Goal: Task Accomplishment & Management: Use online tool/utility

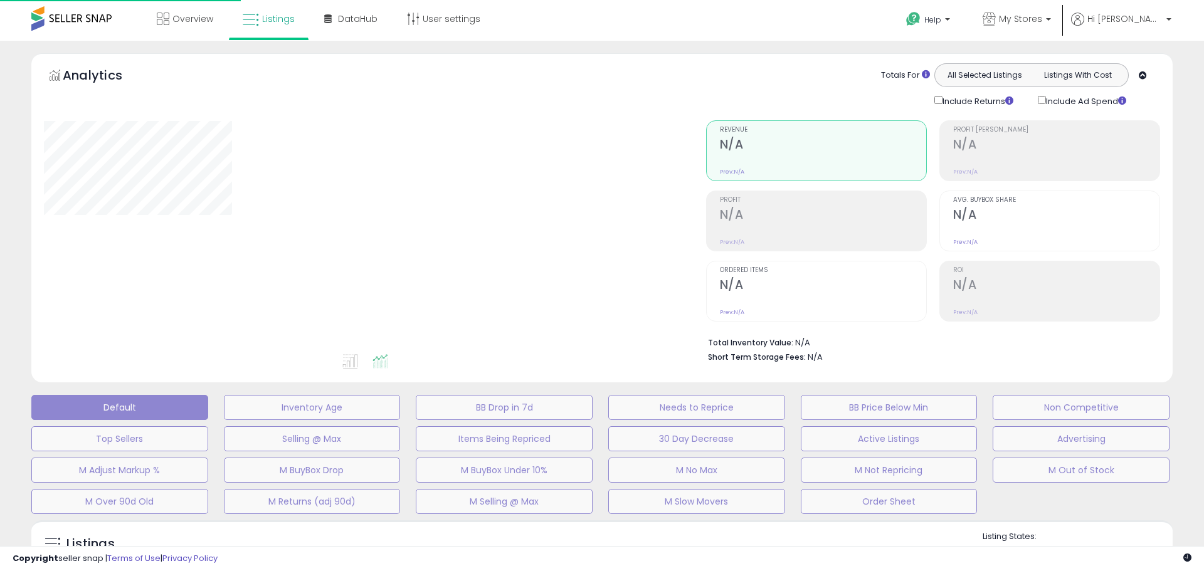
type input "**********"
select select "**"
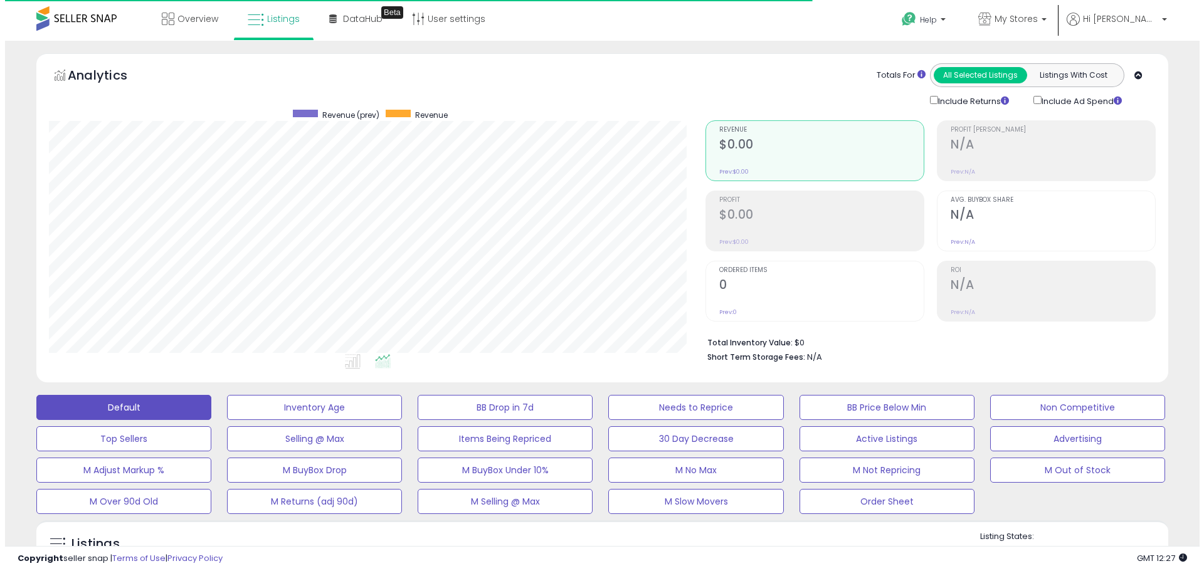
scroll to position [257, 657]
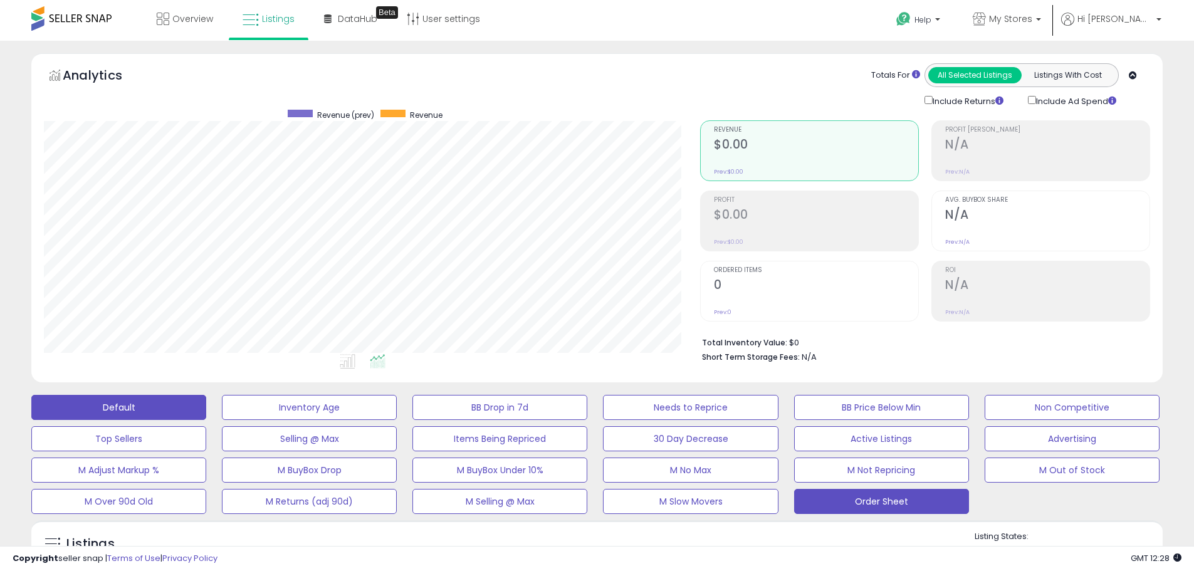
click at [934, 507] on button "Order Sheet" at bounding box center [881, 501] width 175 height 25
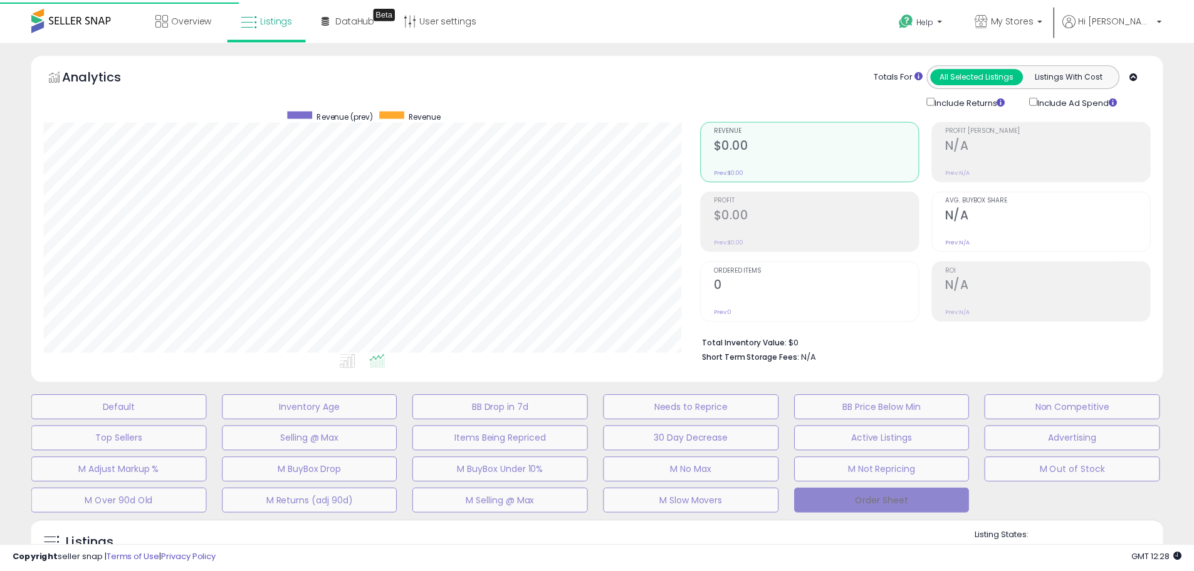
scroll to position [257, 662]
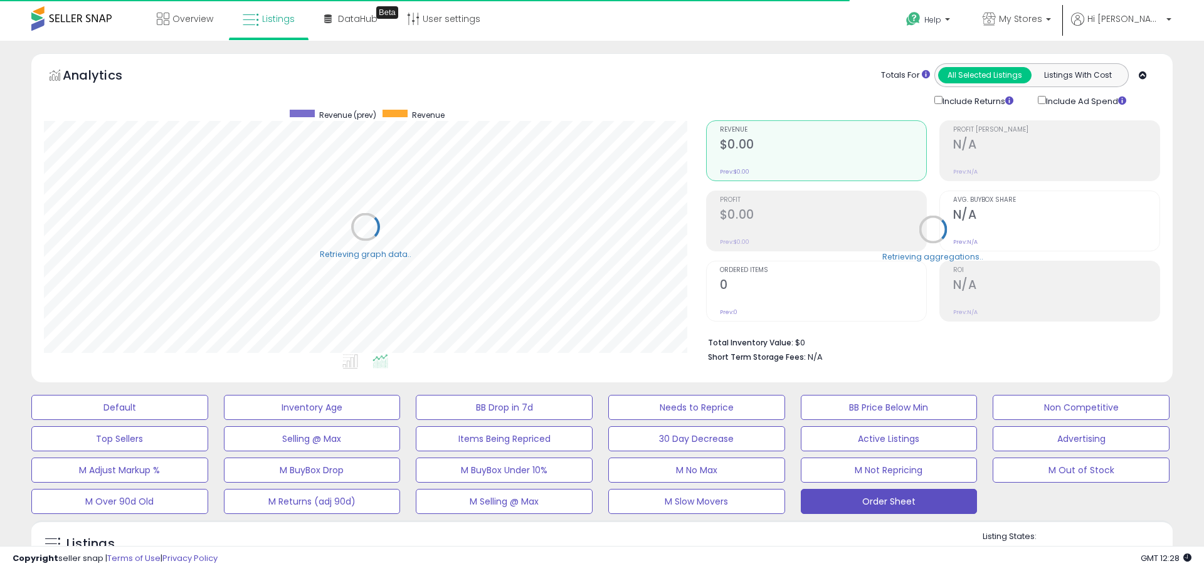
select select "**"
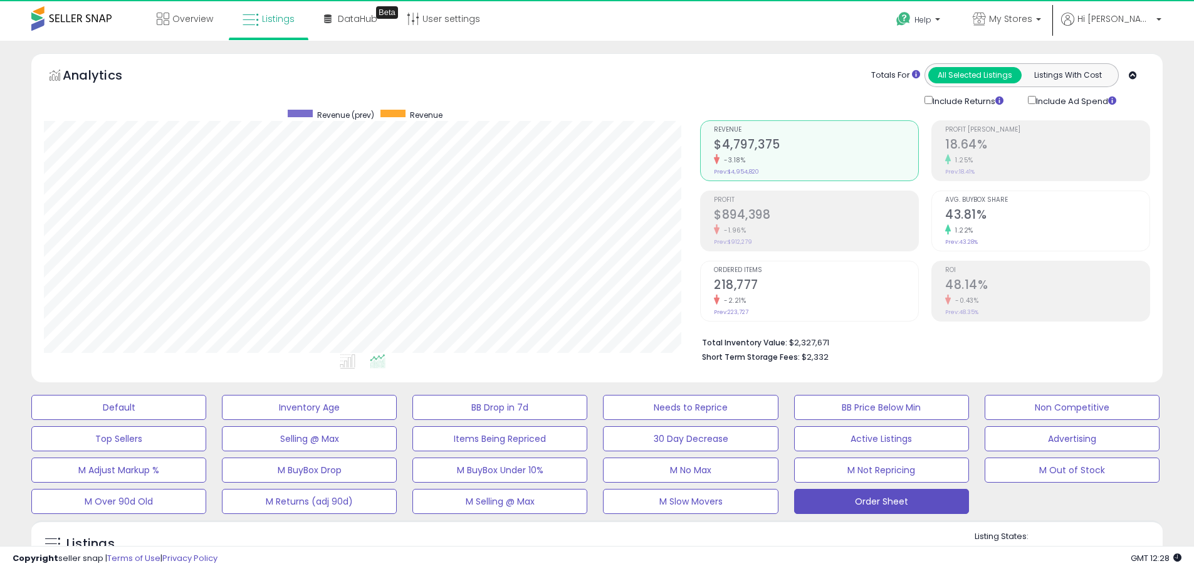
scroll to position [257, 657]
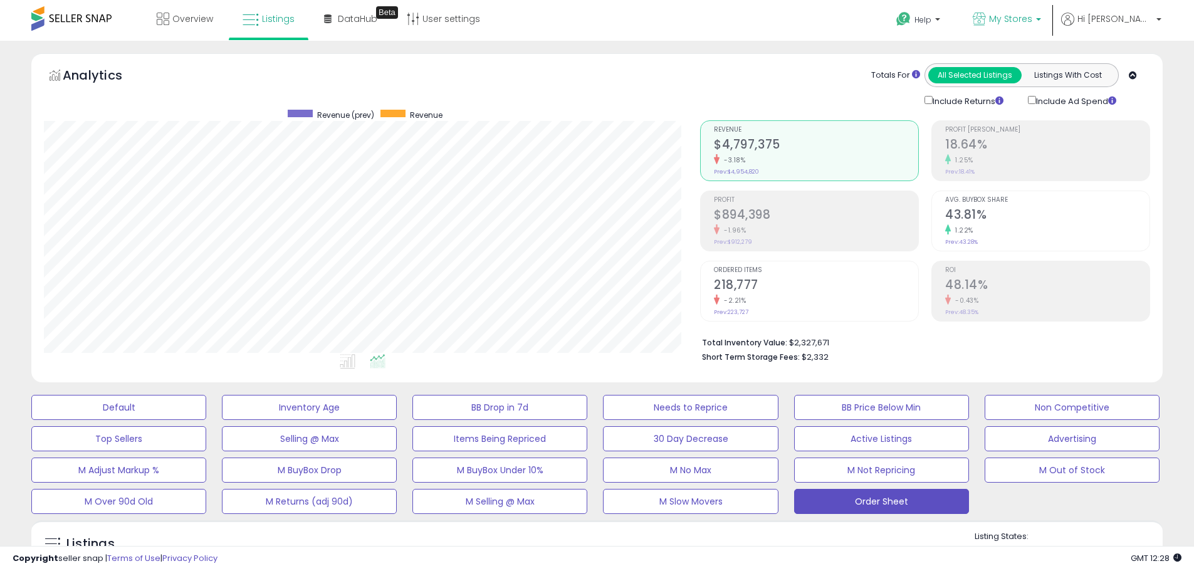
click at [1033, 22] on span "My Stores" at bounding box center [1010, 19] width 43 height 13
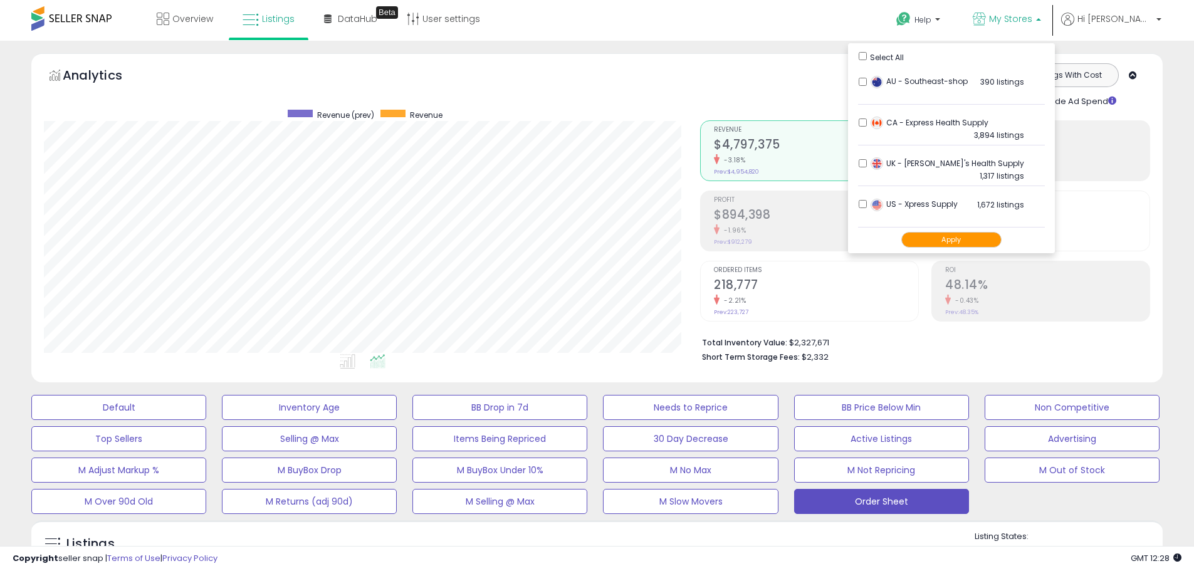
click at [907, 62] on div "Select All" at bounding box center [952, 56] width 186 height 13
click at [979, 239] on button "Apply" at bounding box center [952, 240] width 100 height 16
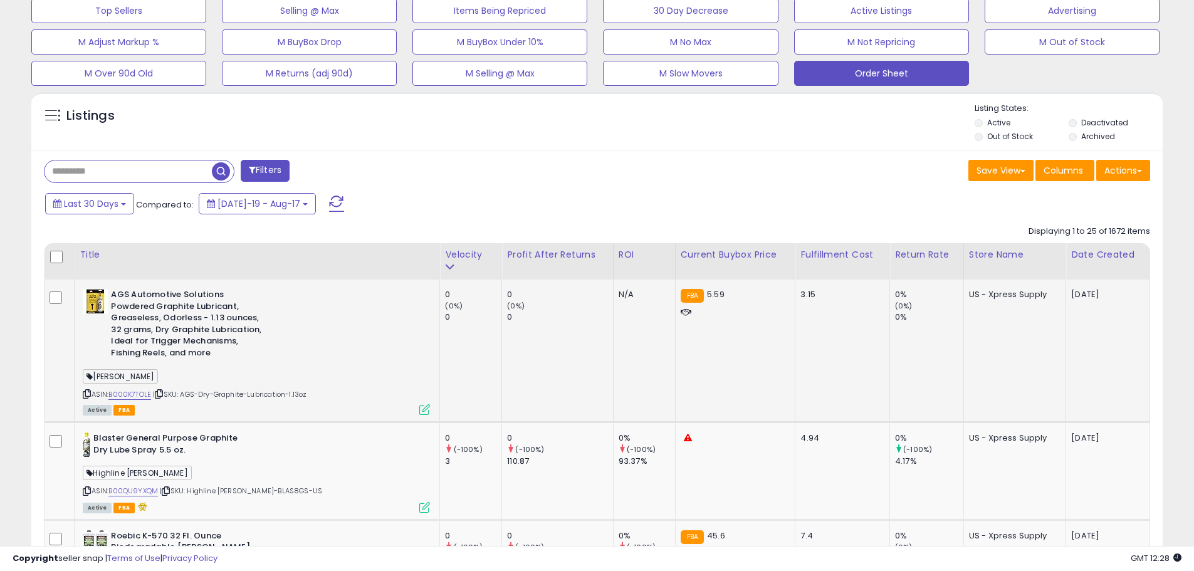
scroll to position [502, 0]
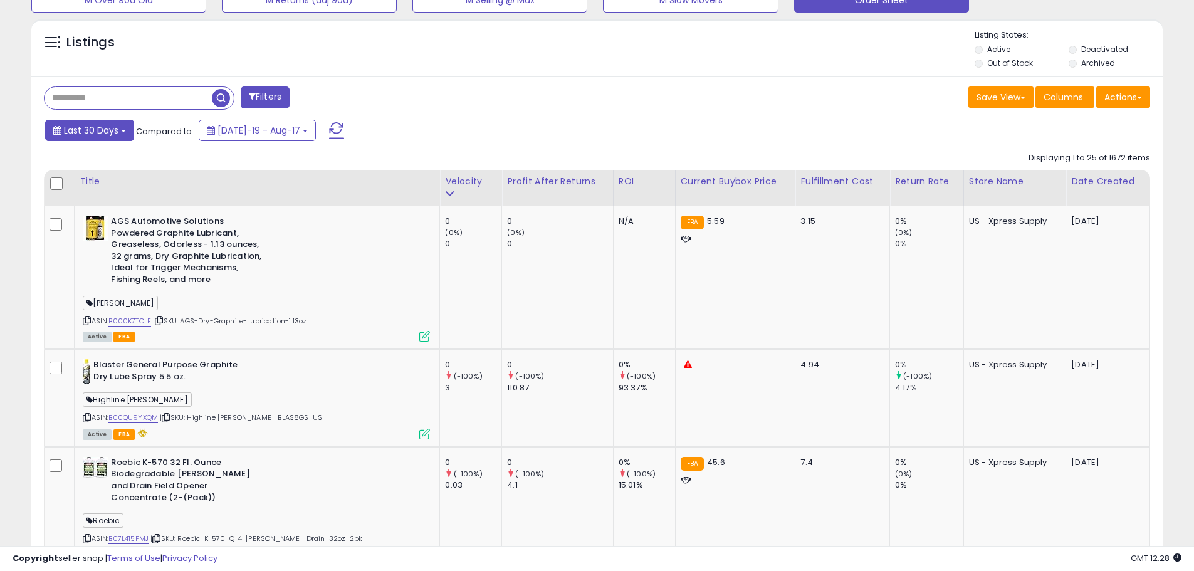
click at [105, 136] on span "Last 30 Days" at bounding box center [91, 130] width 55 height 13
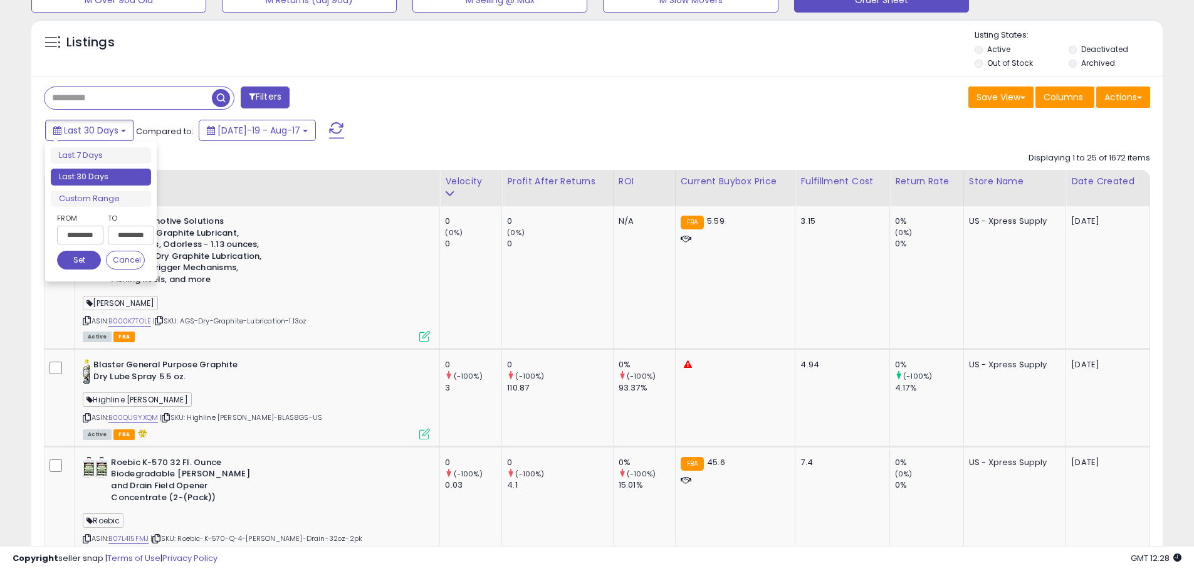
click at [63, 233] on input "**********" at bounding box center [80, 235] width 46 height 19
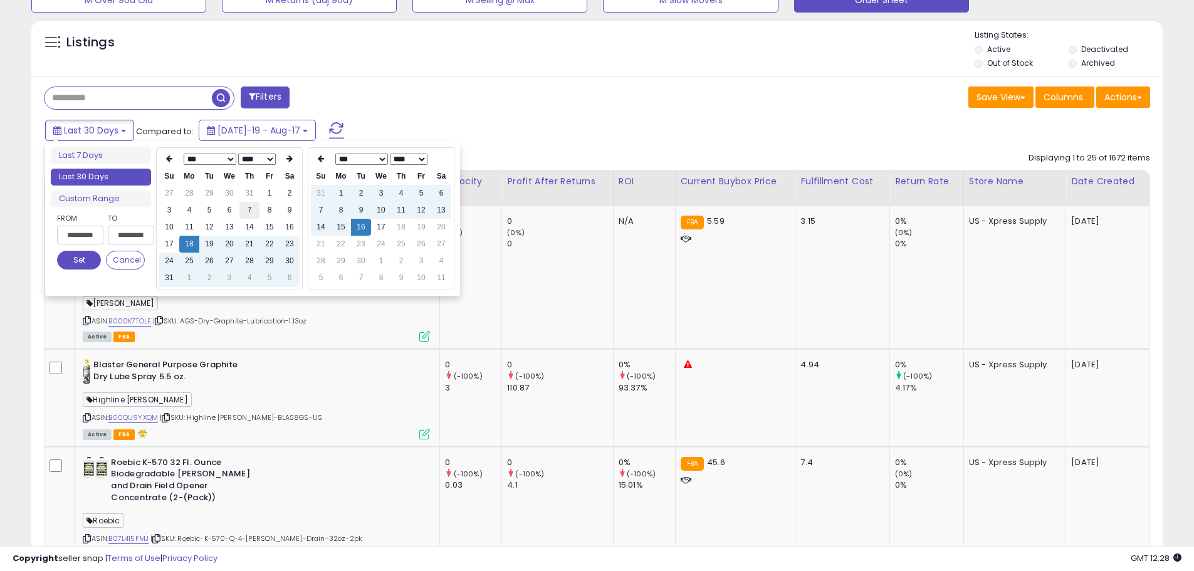
click at [250, 209] on td "7" at bounding box center [250, 210] width 20 height 17
type input "**********"
click at [596, 127] on div "Last 30 Days Compared to: Jul-19 - Aug-17" at bounding box center [457, 132] width 830 height 28
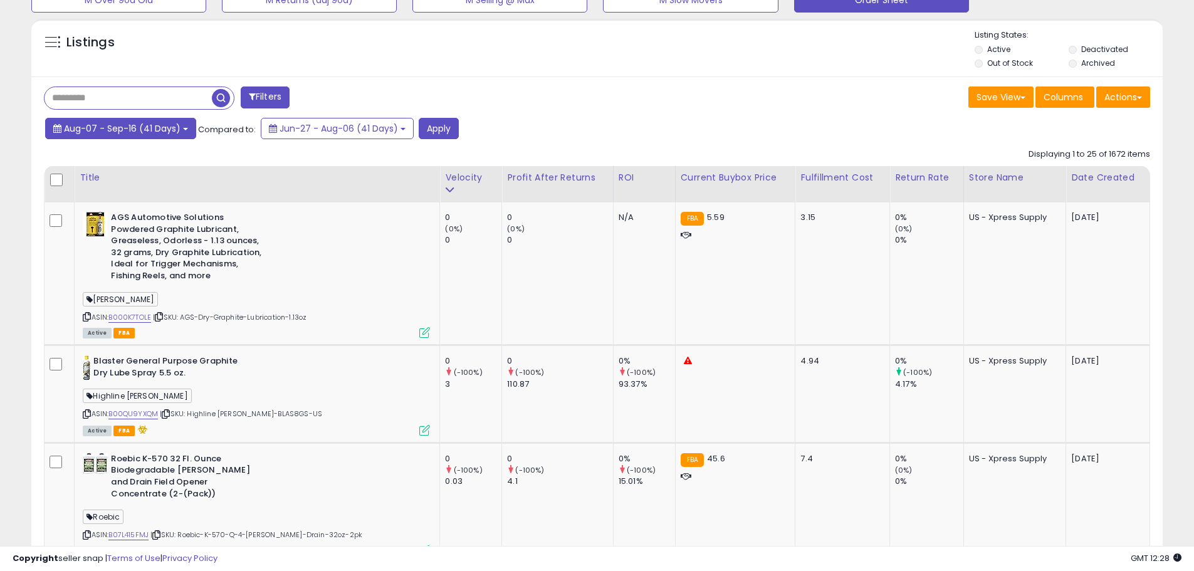
click at [187, 131] on button "Aug-07 - Sep-16 (41 Days)" at bounding box center [120, 128] width 151 height 21
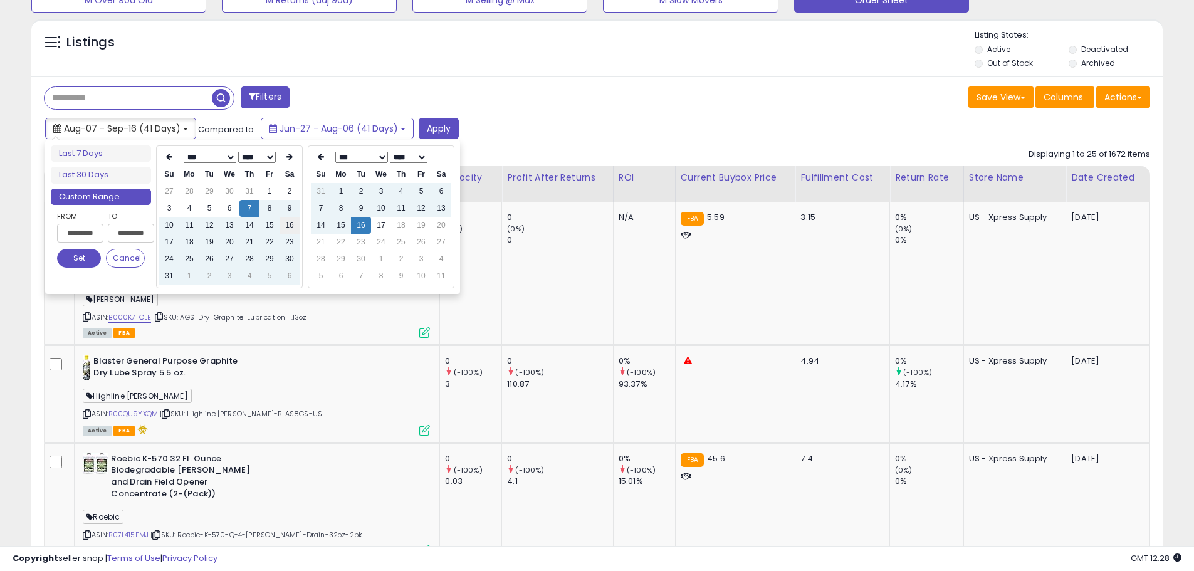
type input "**********"
click at [268, 214] on td "8" at bounding box center [270, 208] width 20 height 17
type input "**********"
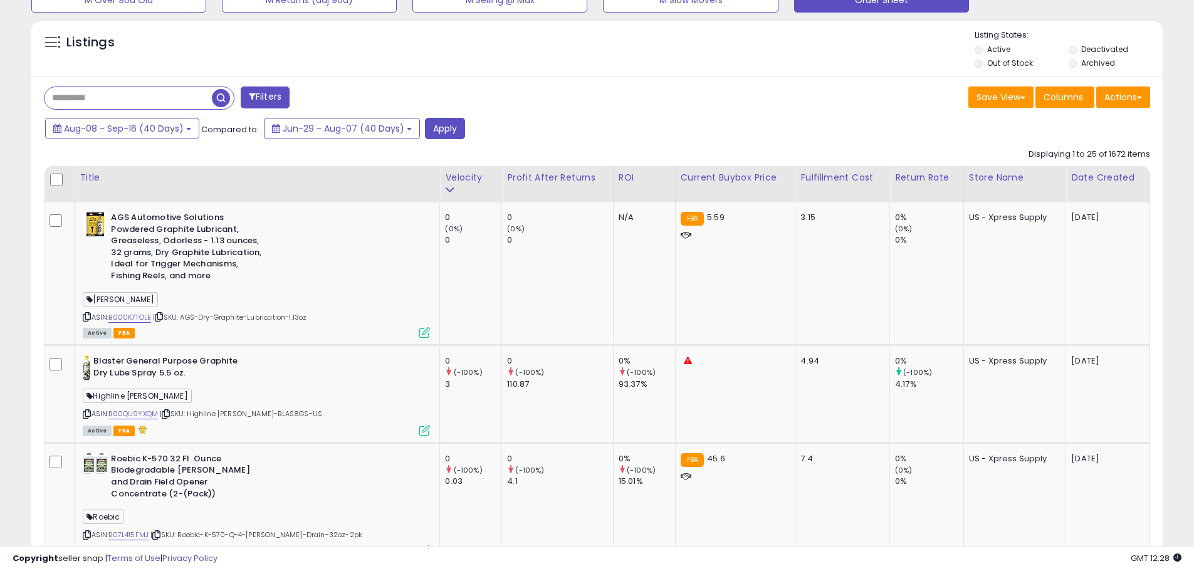
click at [461, 131] on div "Aug-08 - Sep-16 (40 Days) Compared to: Jun-29 - Aug-07 (40 Days) Apply" at bounding box center [457, 130] width 830 height 24
click at [457, 132] on button "Apply" at bounding box center [445, 128] width 40 height 21
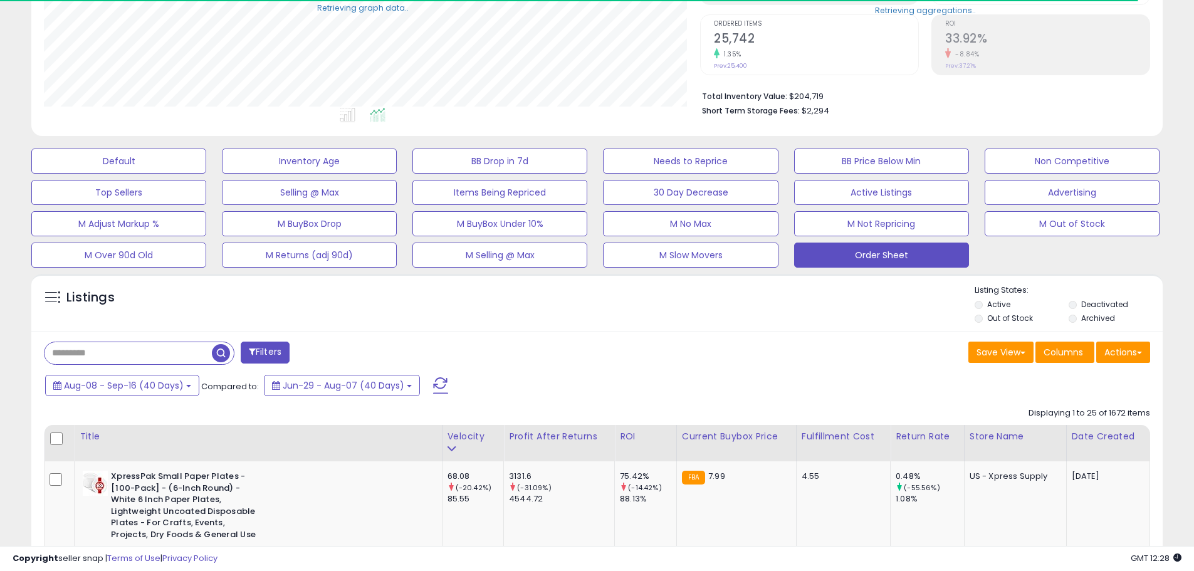
scroll to position [626773, 626373]
click at [1108, 347] on button "Actions" at bounding box center [1124, 352] width 54 height 21
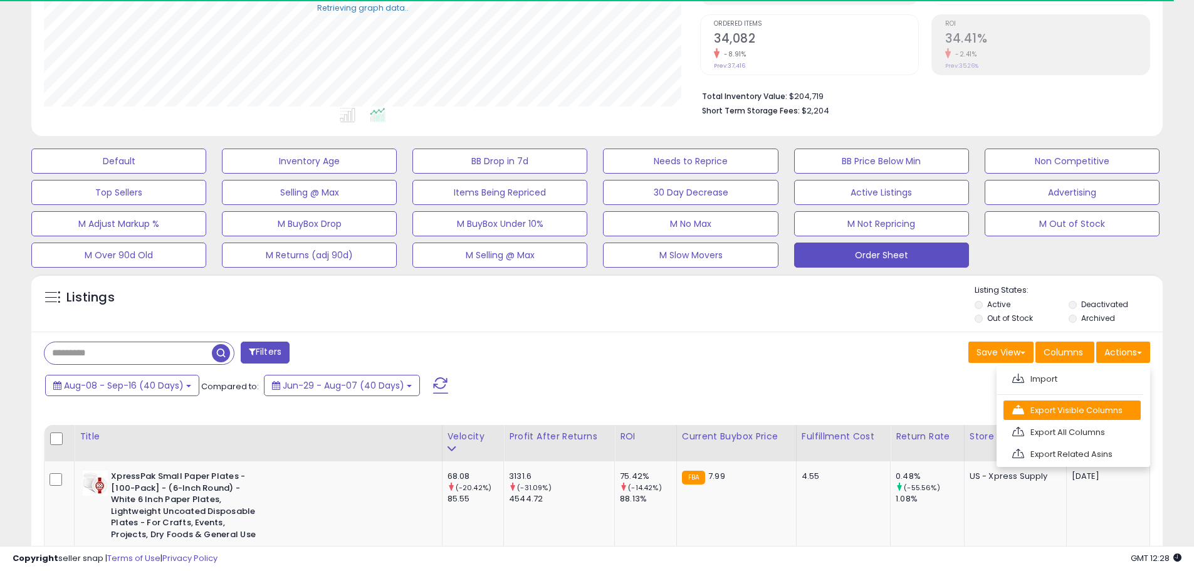
click at [1104, 402] on link "Export Visible Columns" at bounding box center [1072, 410] width 137 height 19
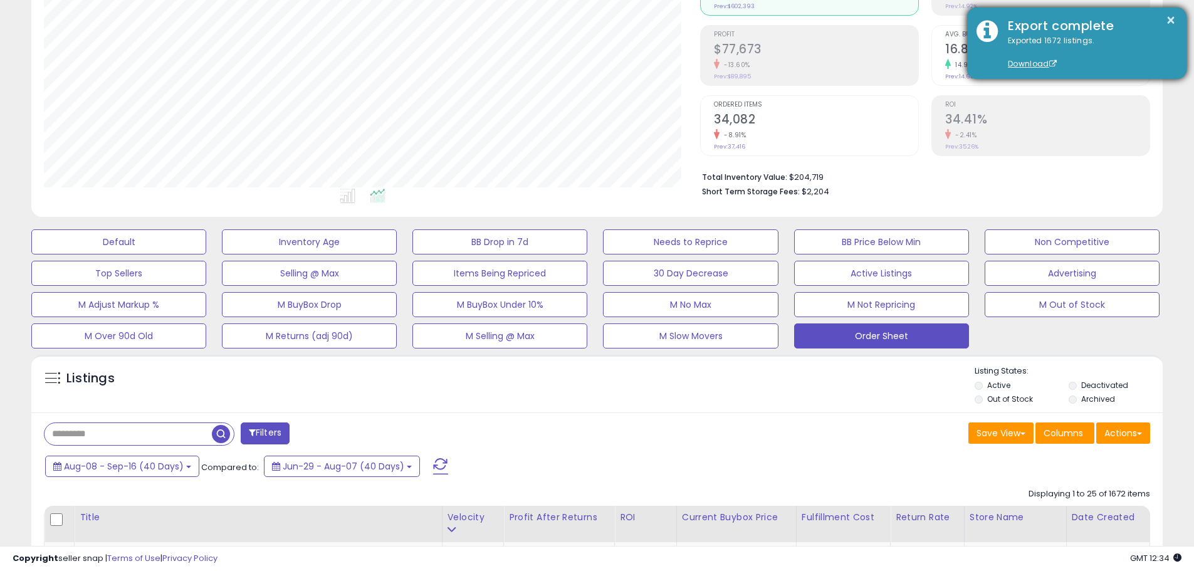
scroll to position [0, 0]
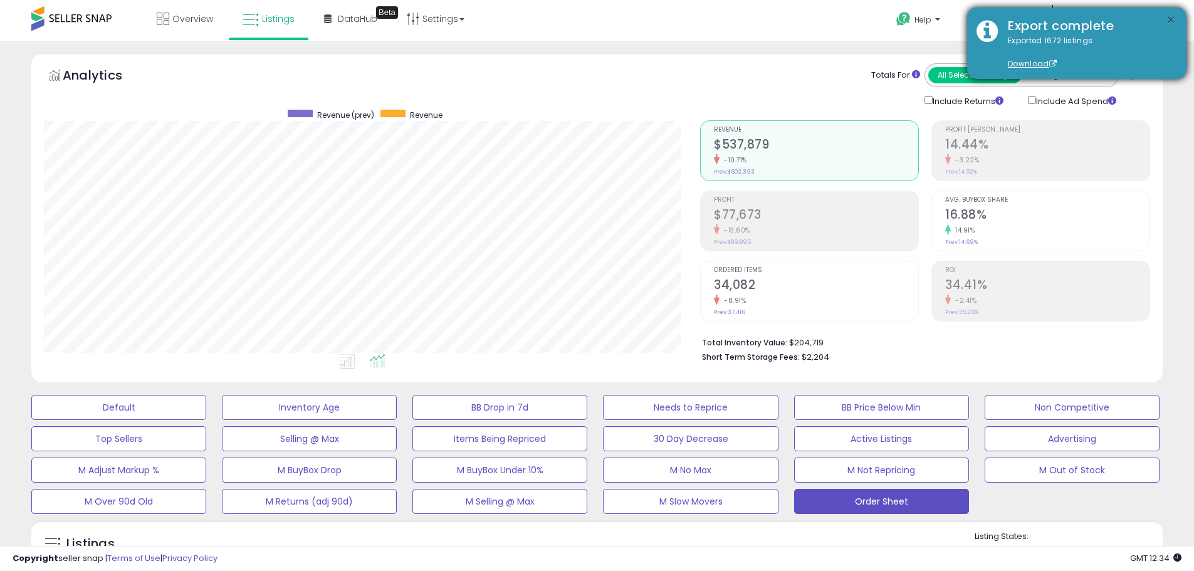
click at [1174, 21] on button "×" at bounding box center [1171, 21] width 10 height 16
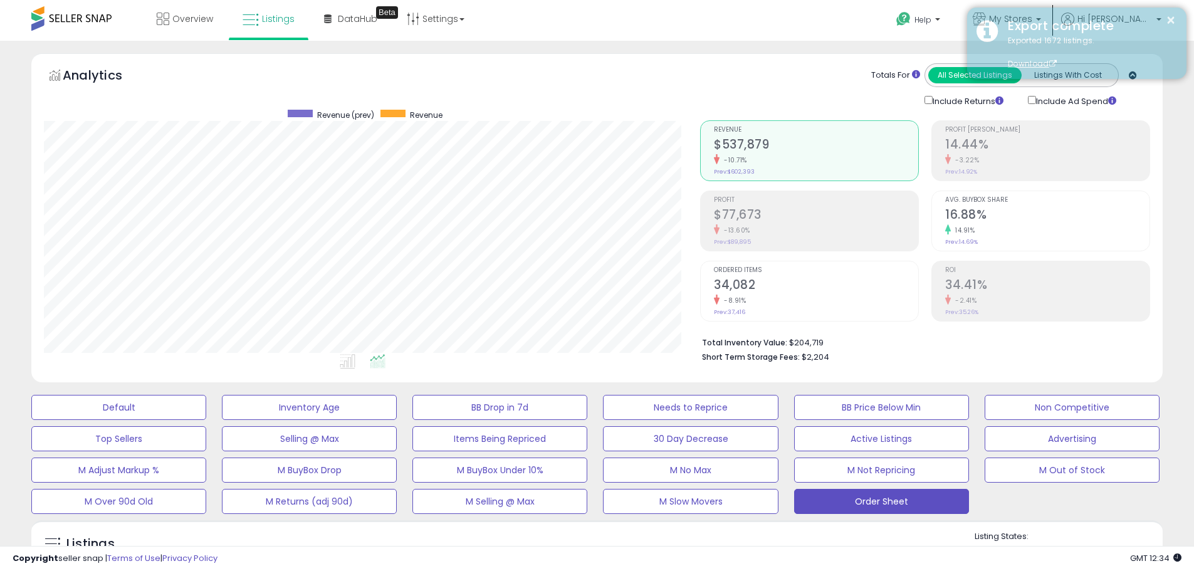
click at [1075, 17] on div "Export complete" at bounding box center [1088, 26] width 179 height 18
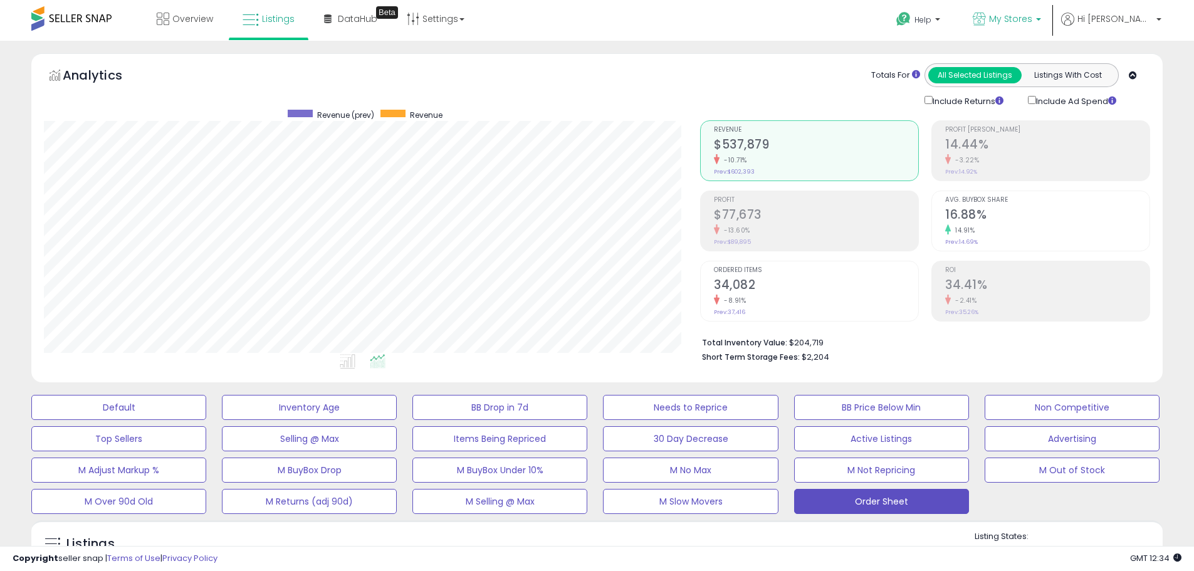
click at [1033, 18] on span "My Stores" at bounding box center [1010, 19] width 43 height 13
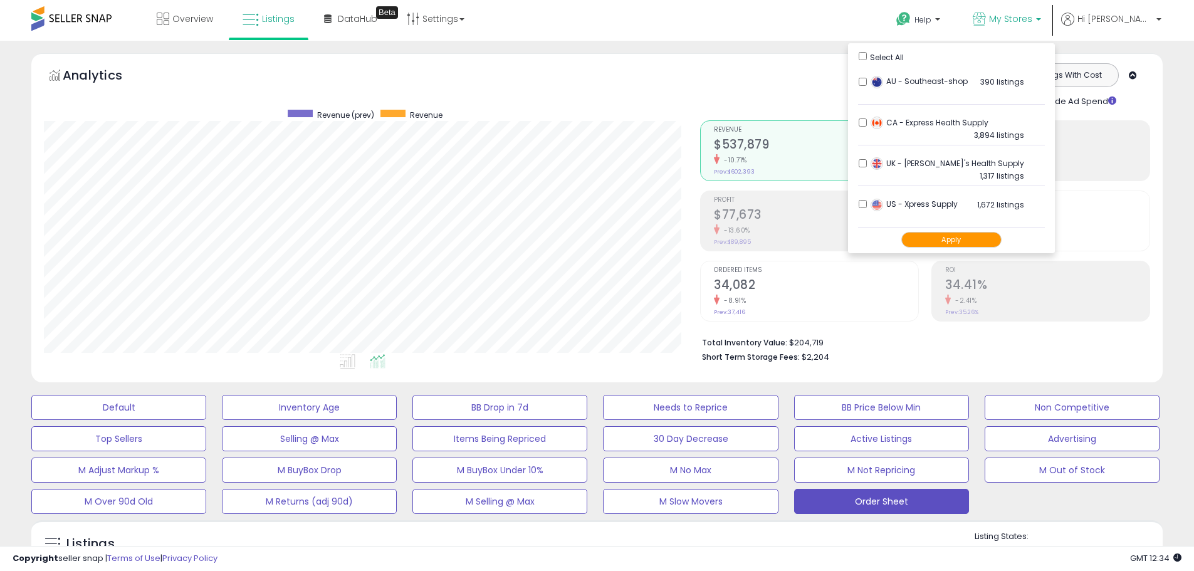
click at [971, 240] on button "Apply" at bounding box center [952, 240] width 100 height 16
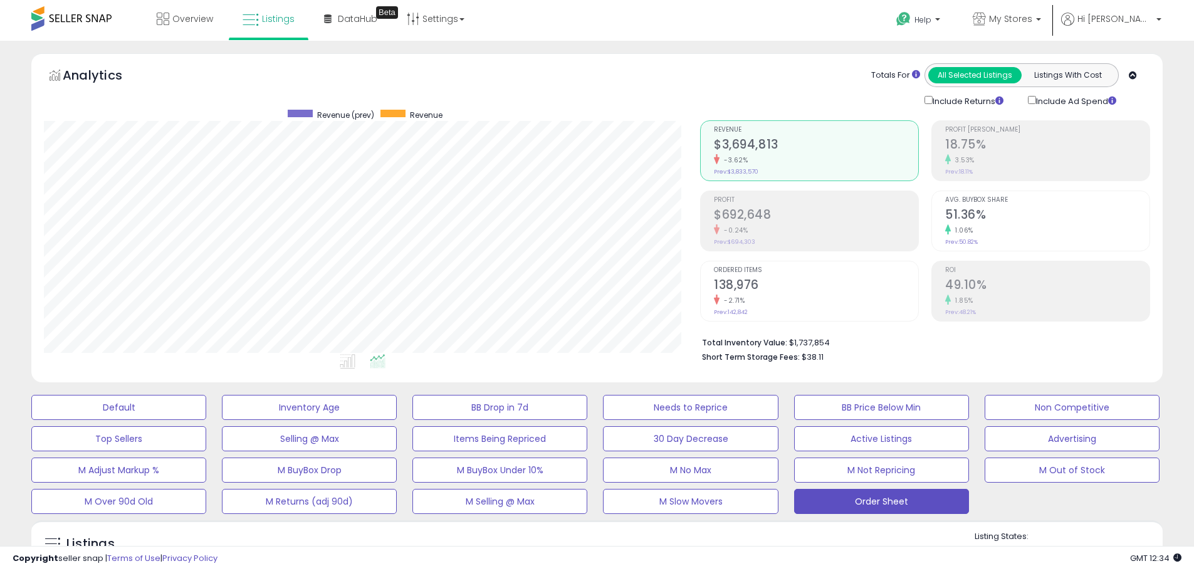
scroll to position [257, 657]
click at [1033, 13] on span "My Stores" at bounding box center [1010, 19] width 43 height 13
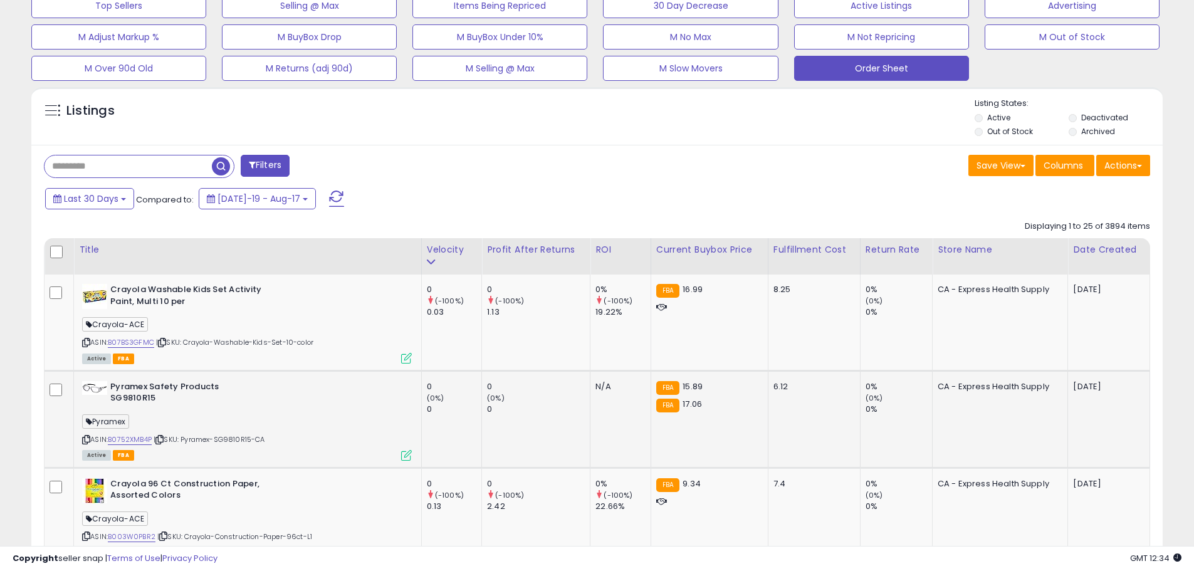
scroll to position [439, 0]
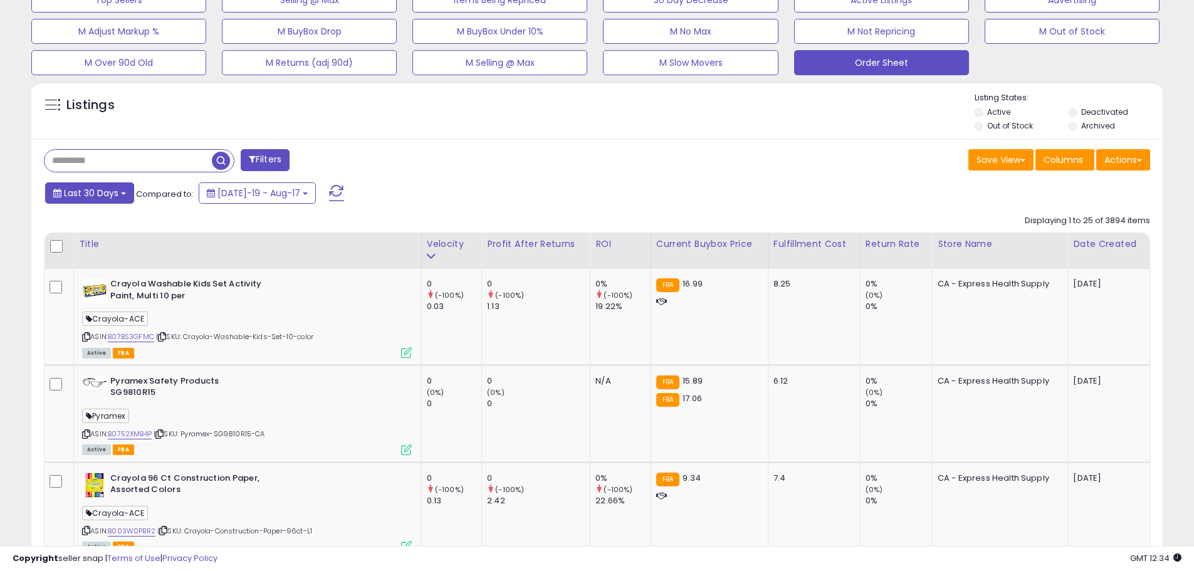
drag, startPoint x: 98, startPoint y: 190, endPoint x: 105, endPoint y: 192, distance: 6.8
click at [98, 189] on span "Last 30 Days" at bounding box center [91, 193] width 55 height 13
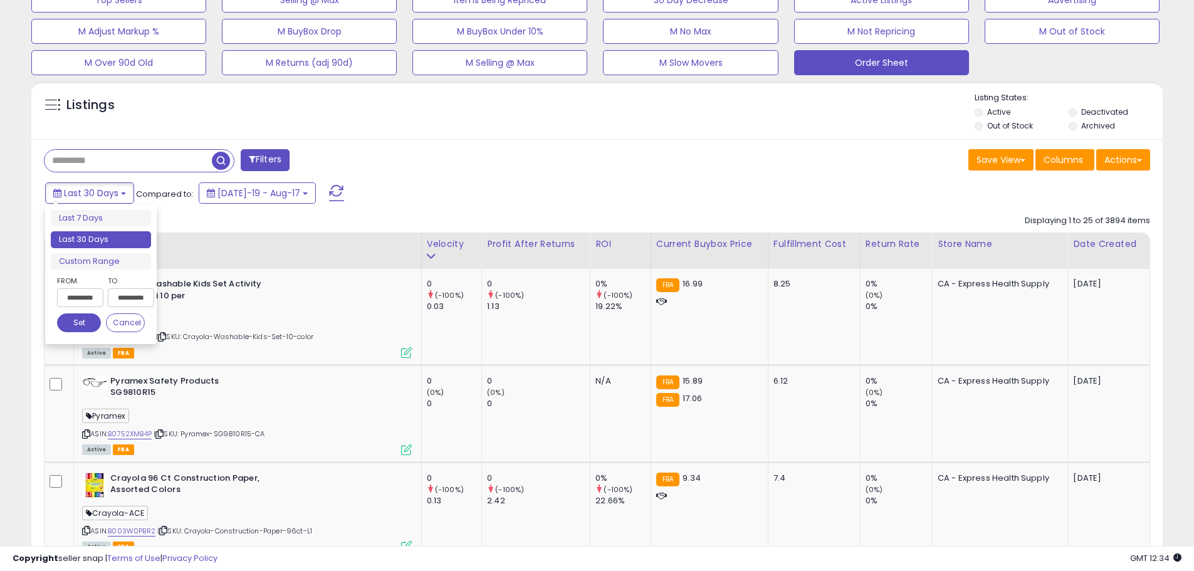
click at [80, 295] on input "**********" at bounding box center [80, 297] width 46 height 19
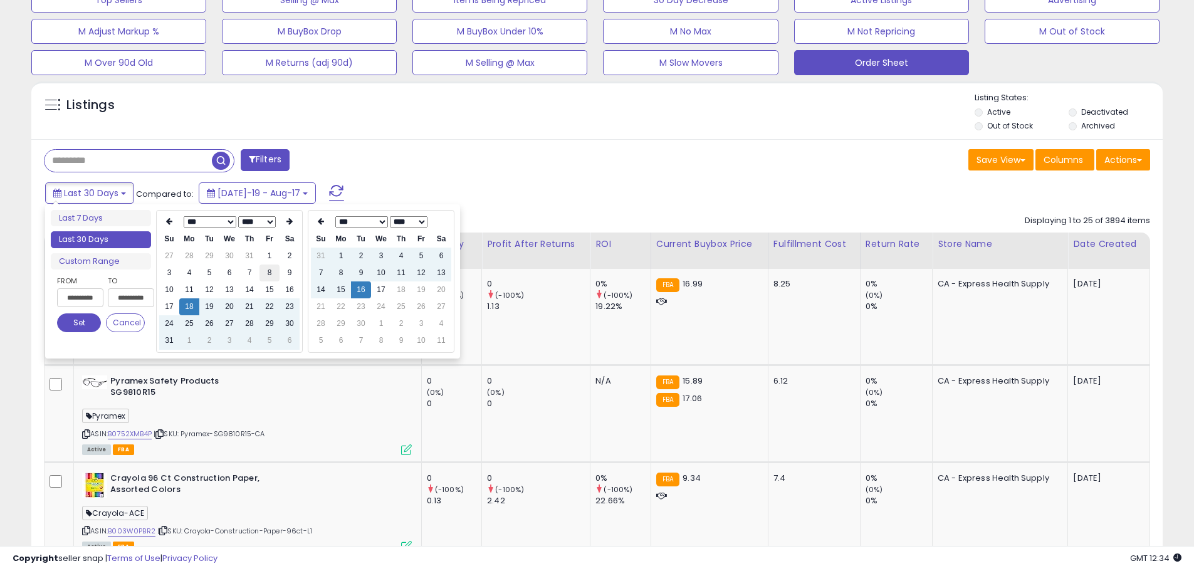
click at [276, 276] on td "8" at bounding box center [270, 273] width 20 height 17
type input "**********"
click at [547, 185] on div "Last 30 Days Compared to: Jul-19 - Aug-17" at bounding box center [457, 195] width 830 height 28
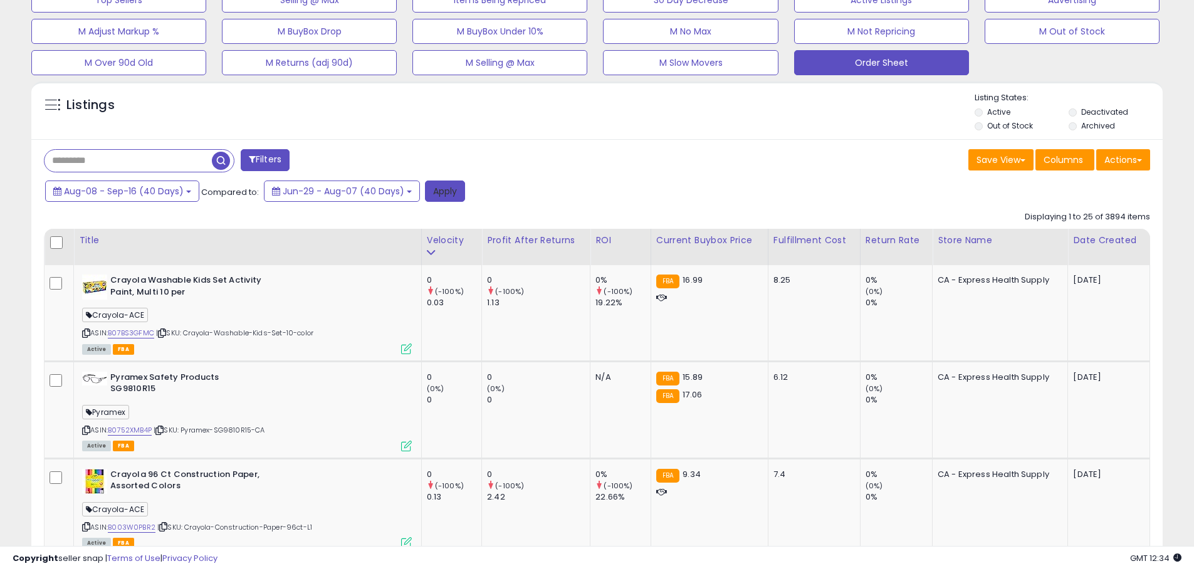
click at [445, 199] on button "Apply" at bounding box center [445, 191] width 40 height 21
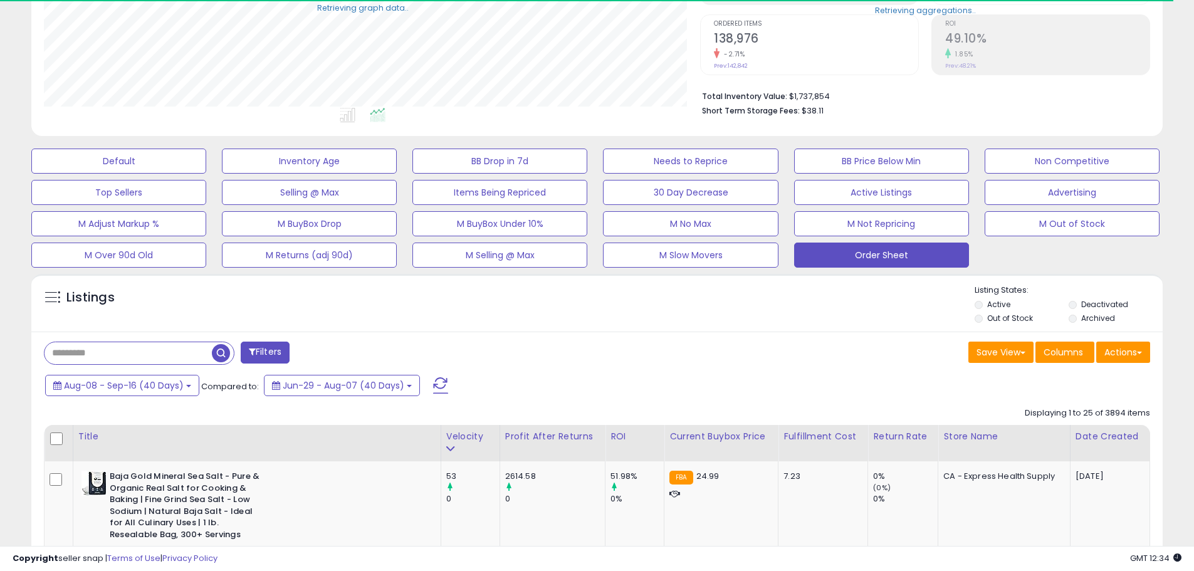
scroll to position [626773, 626373]
click at [1116, 358] on button "Actions" at bounding box center [1124, 352] width 54 height 21
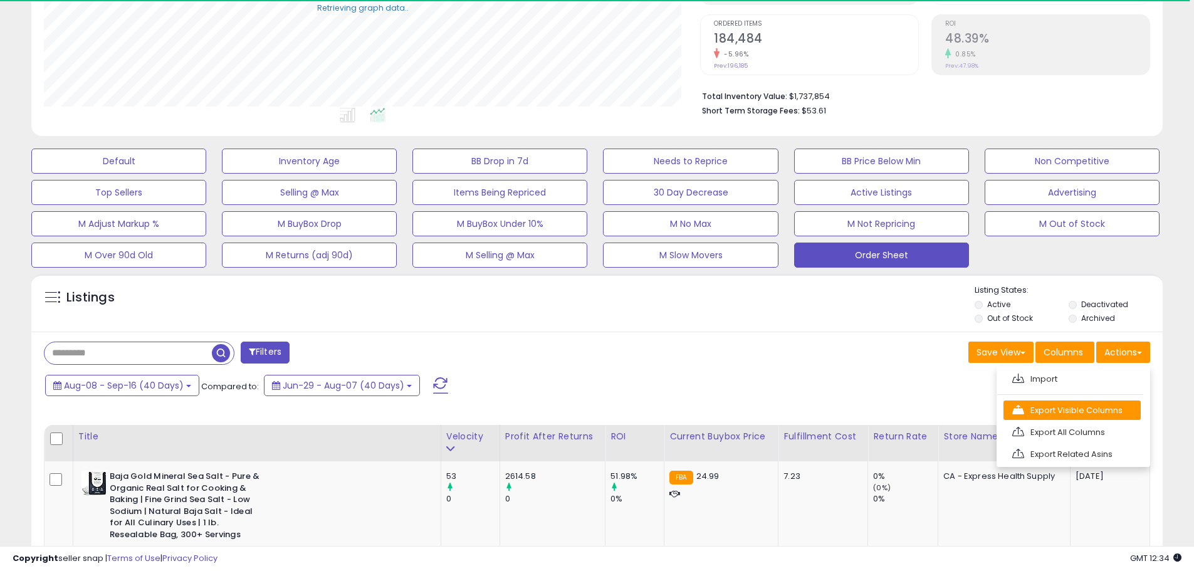
click at [1101, 409] on link "Export Visible Columns" at bounding box center [1072, 410] width 137 height 19
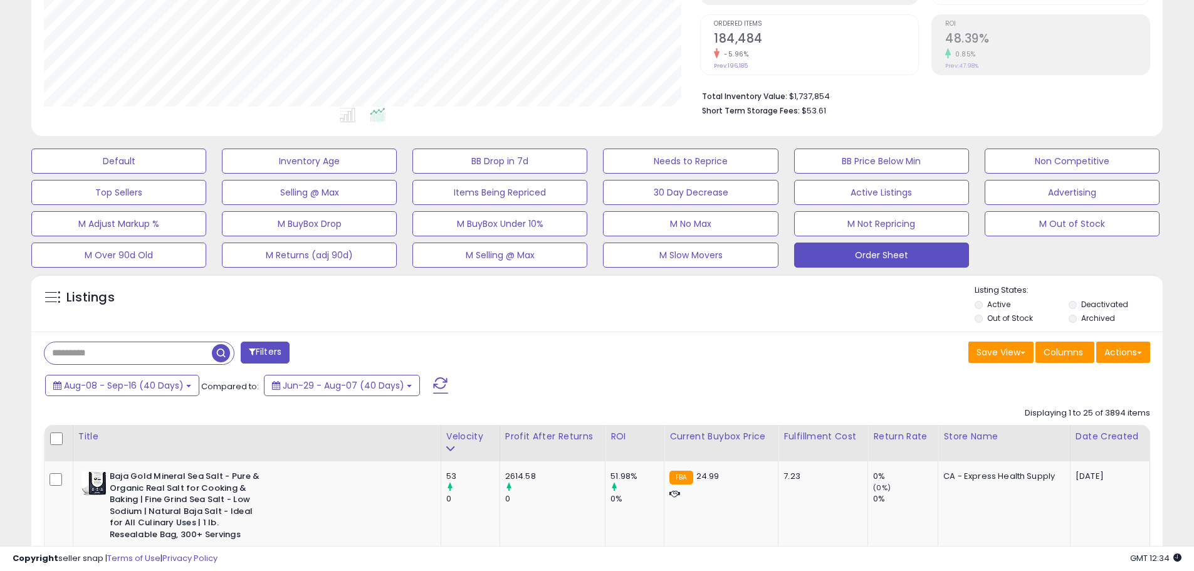
scroll to position [257, 657]
click at [1133, 352] on button "Actions" at bounding box center [1124, 352] width 54 height 21
click at [1112, 404] on link "Export Visible Columns" at bounding box center [1072, 410] width 137 height 19
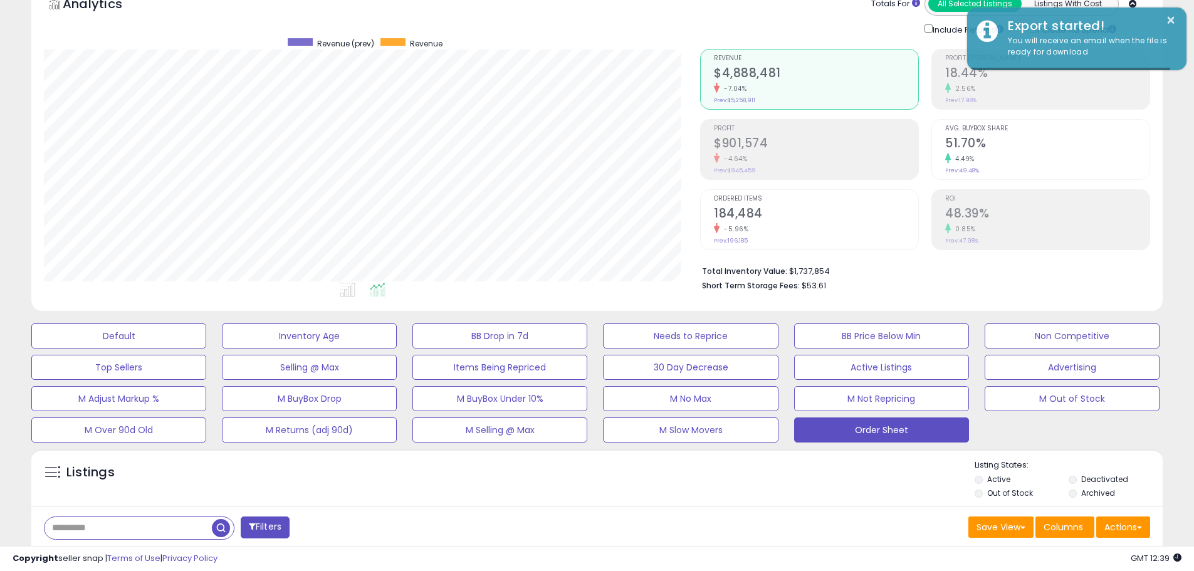
scroll to position [0, 0]
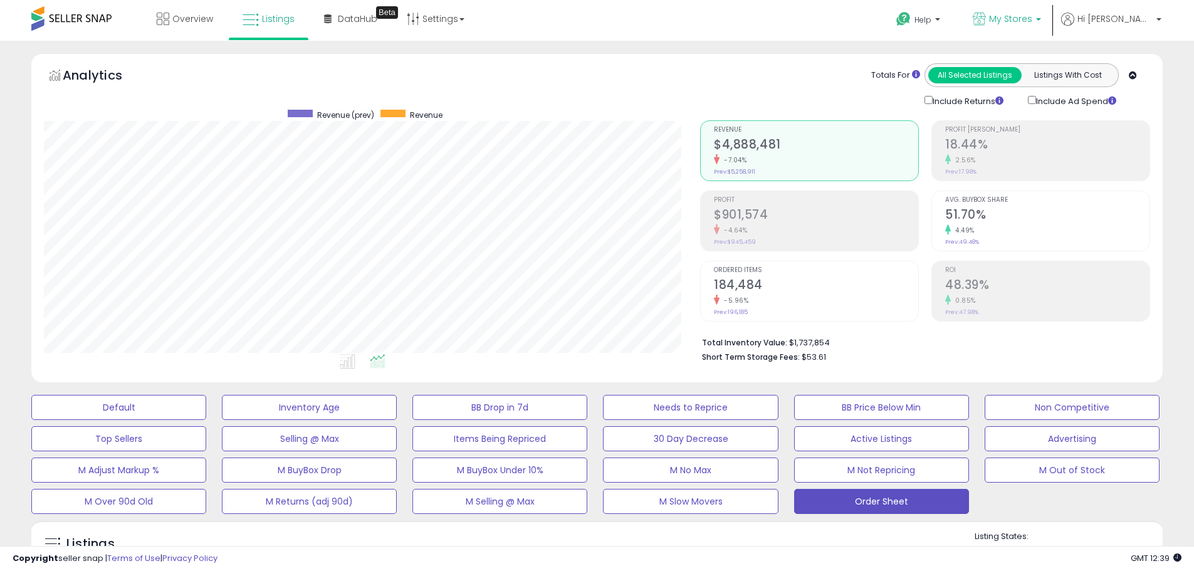
click at [1033, 16] on span "My Stores" at bounding box center [1010, 19] width 43 height 13
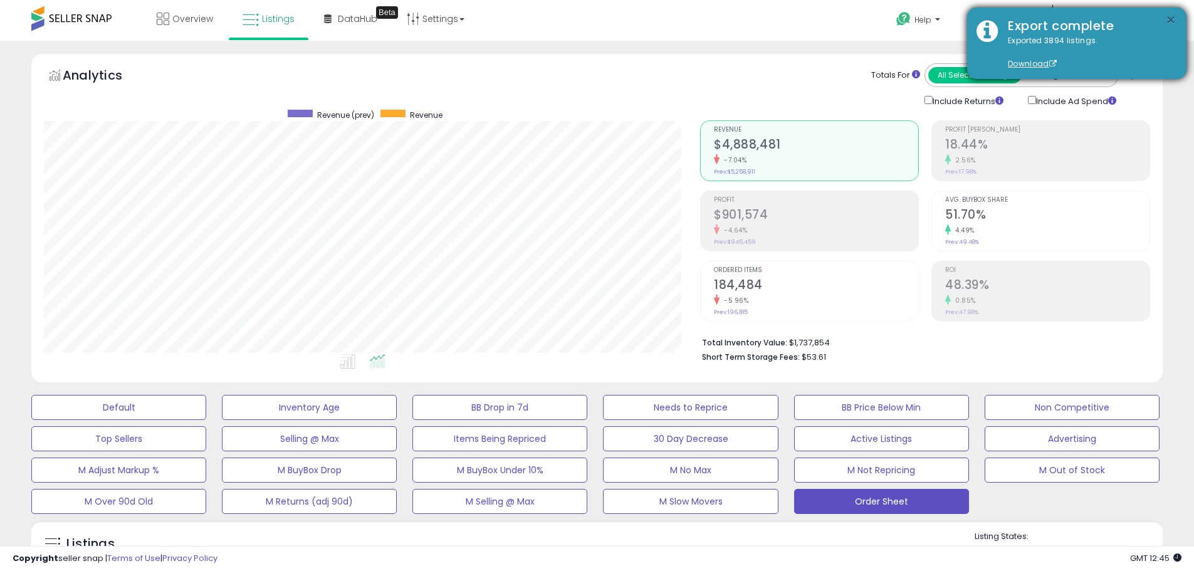
click at [1170, 20] on button "×" at bounding box center [1171, 21] width 10 height 16
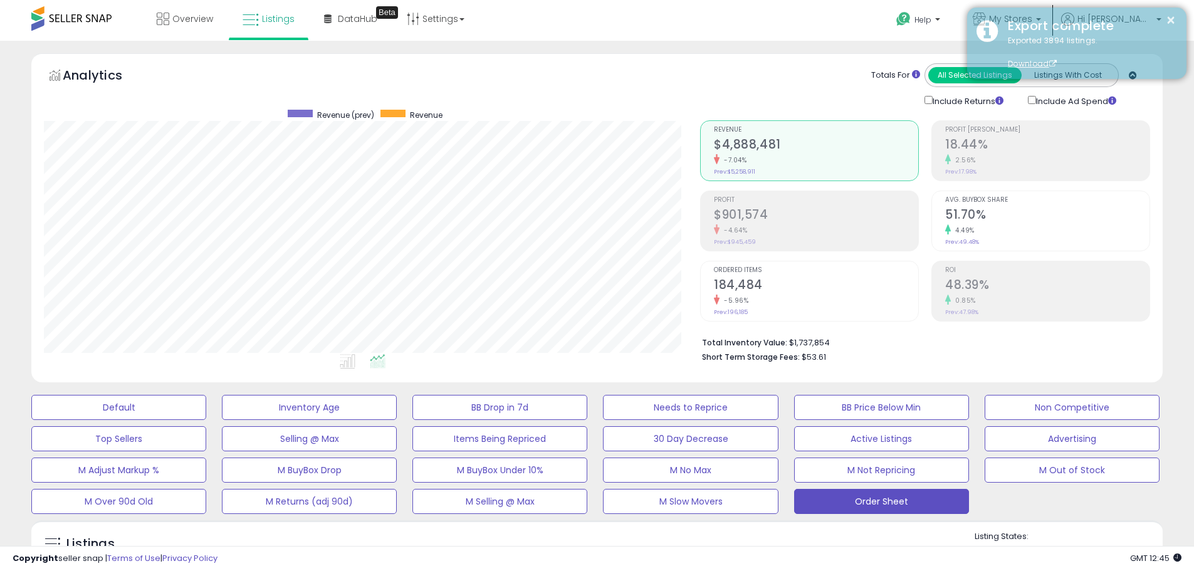
click at [1056, 13] on div "× Export complete Exported 3894 listings. Download" at bounding box center [1077, 43] width 219 height 71
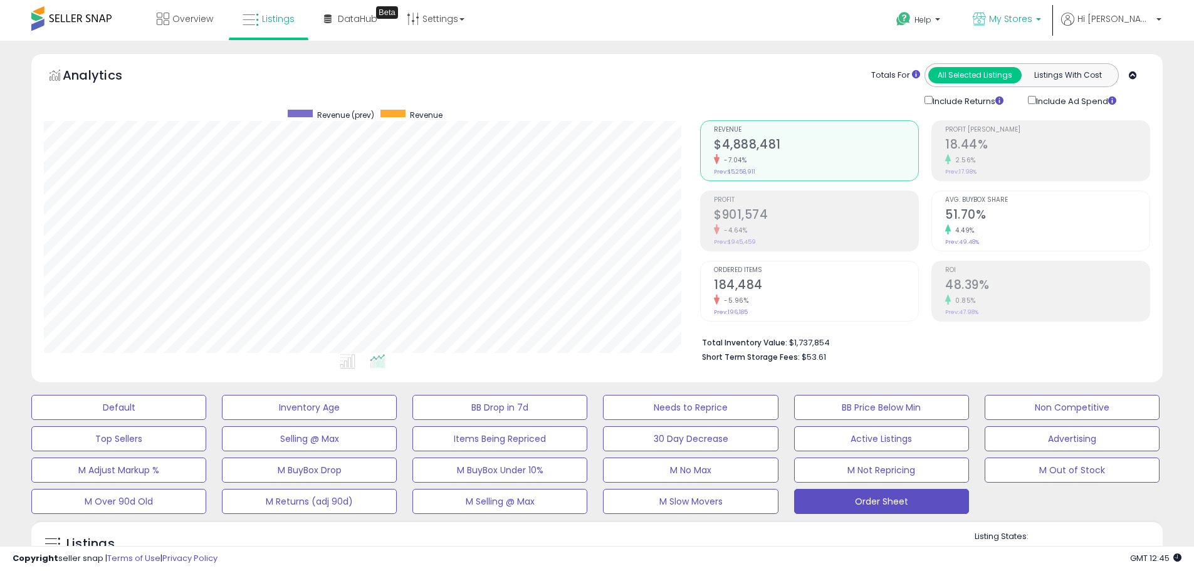
click at [1033, 14] on span "My Stores" at bounding box center [1010, 19] width 43 height 13
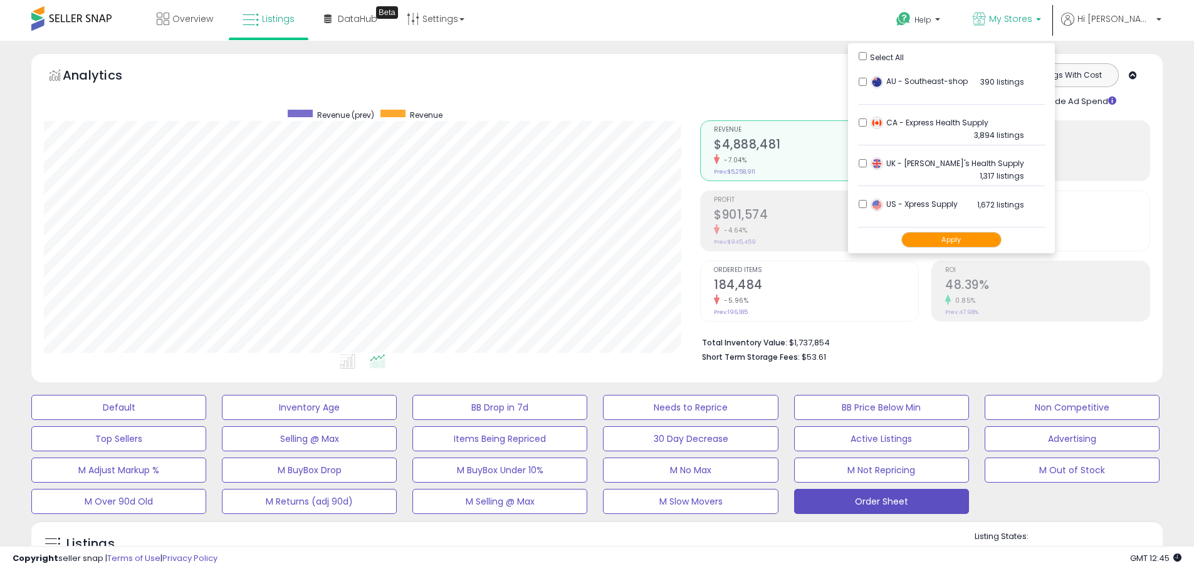
click at [961, 238] on button "Apply" at bounding box center [952, 240] width 100 height 16
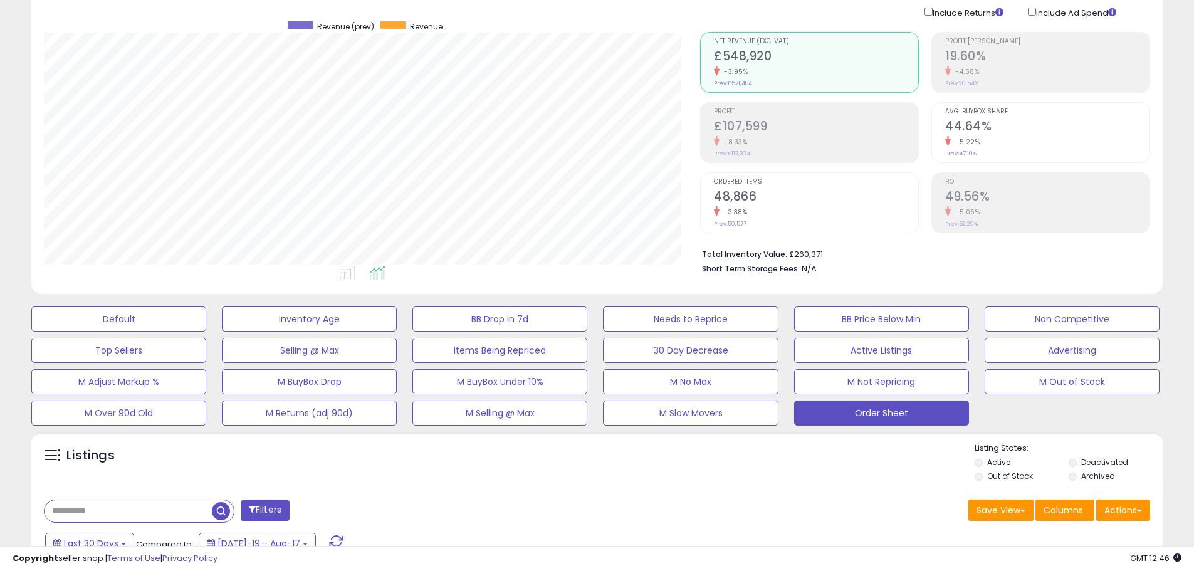
scroll to position [251, 0]
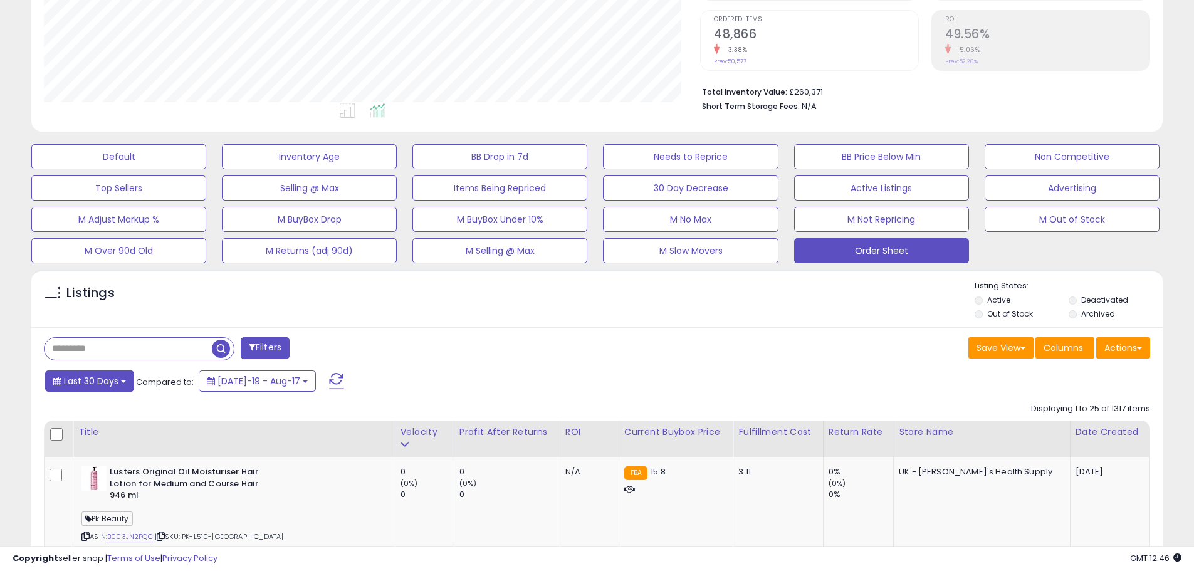
click at [93, 387] on span "Last 30 Days" at bounding box center [91, 381] width 55 height 13
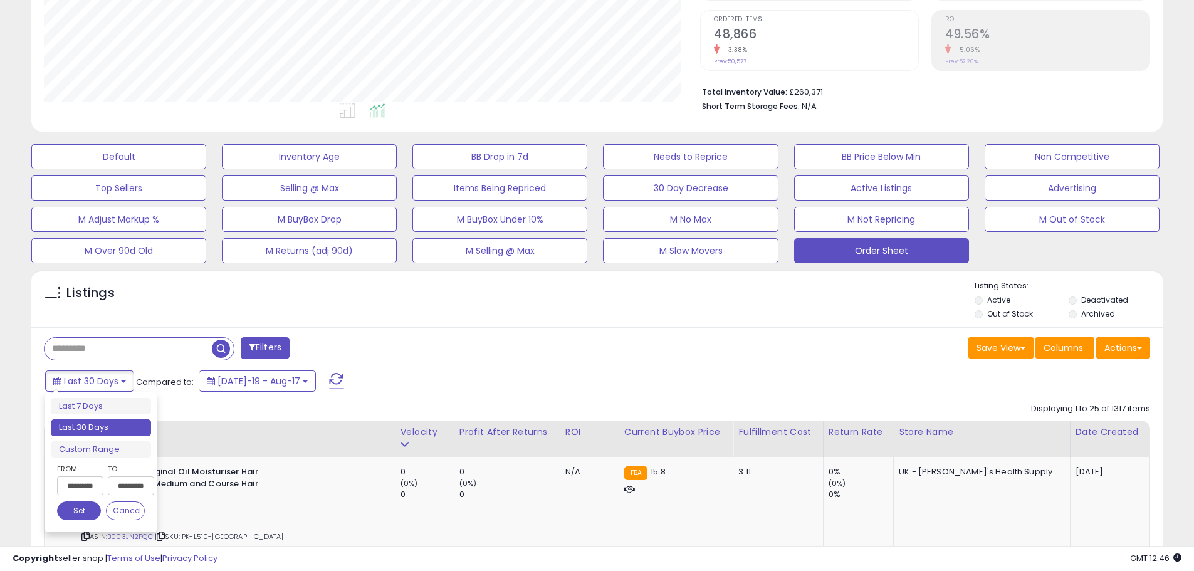
click at [75, 482] on input "**********" at bounding box center [80, 486] width 46 height 19
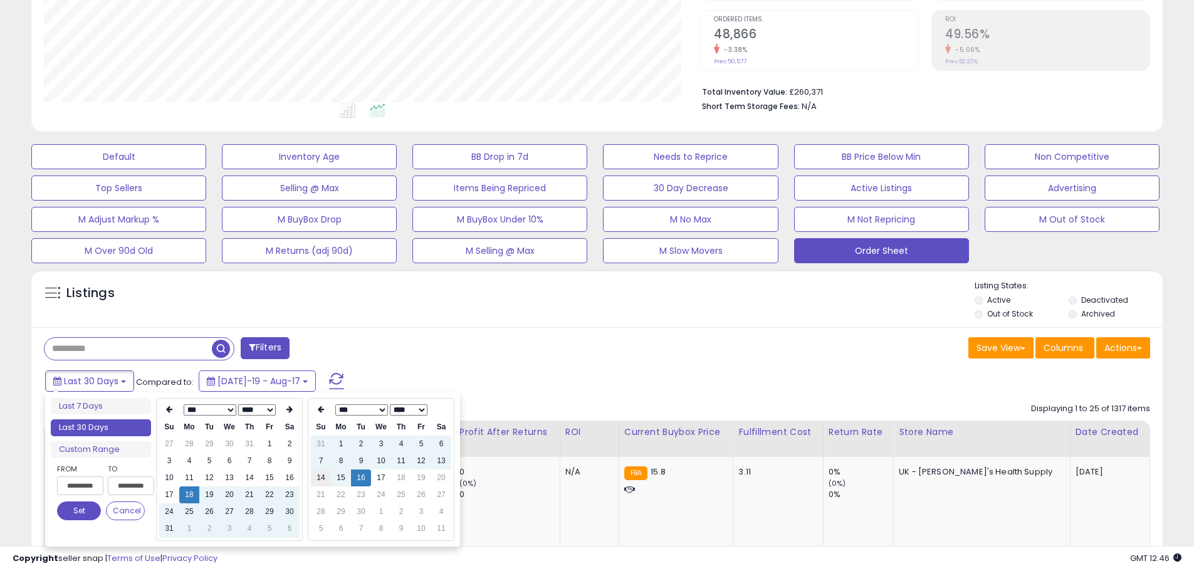
type input "**********"
click at [268, 463] on td "8" at bounding box center [270, 461] width 20 height 17
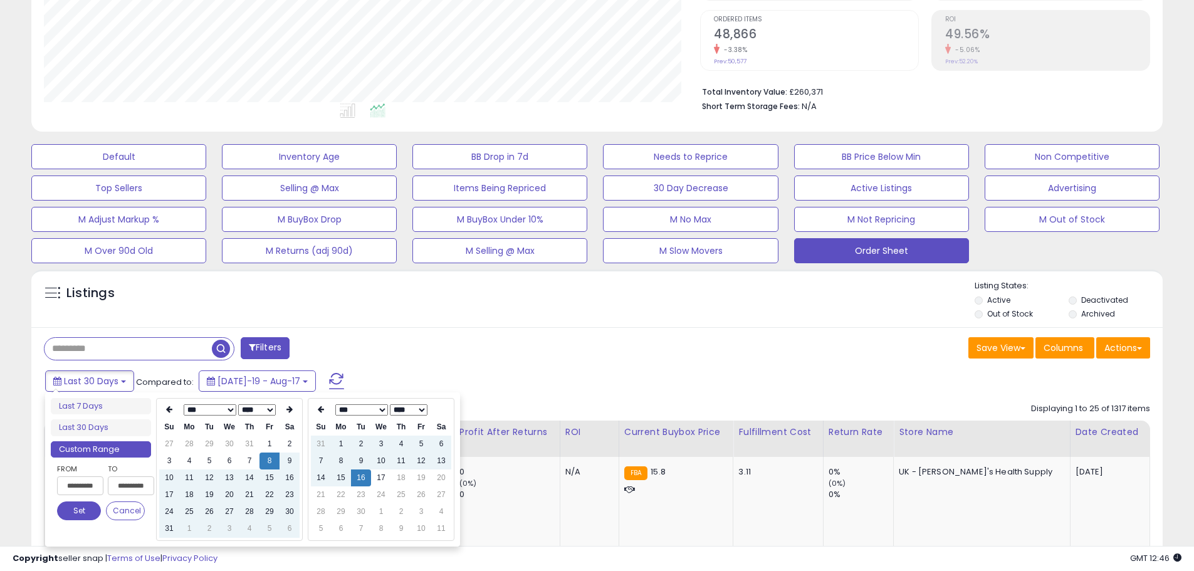
click at [398, 337] on div "Filters" at bounding box center [315, 349] width 563 height 25
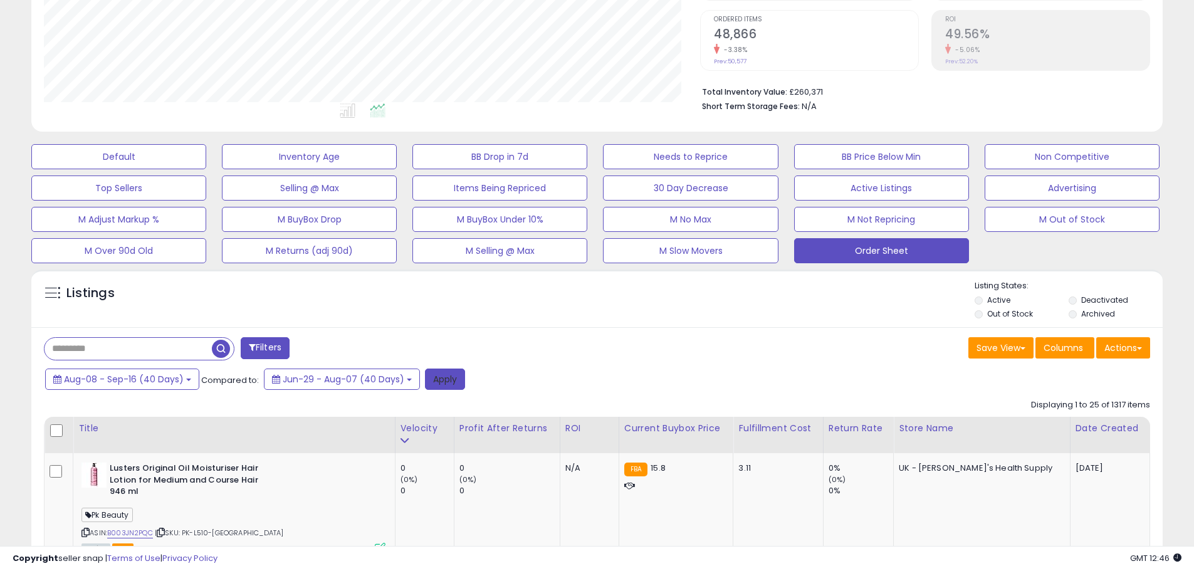
click at [454, 371] on button "Apply" at bounding box center [445, 379] width 40 height 21
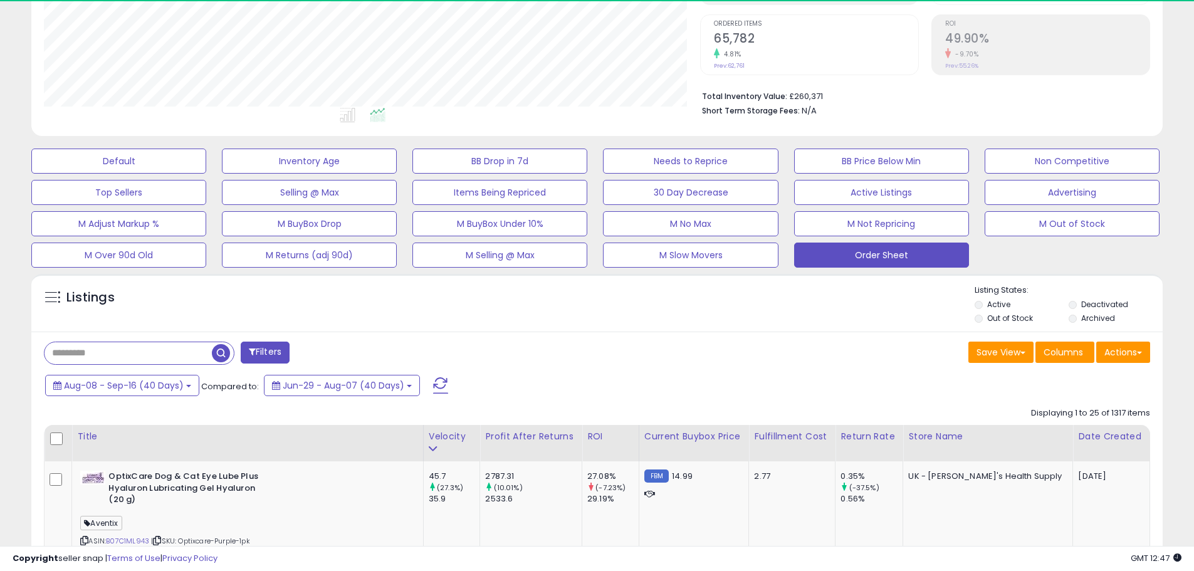
scroll to position [257, 657]
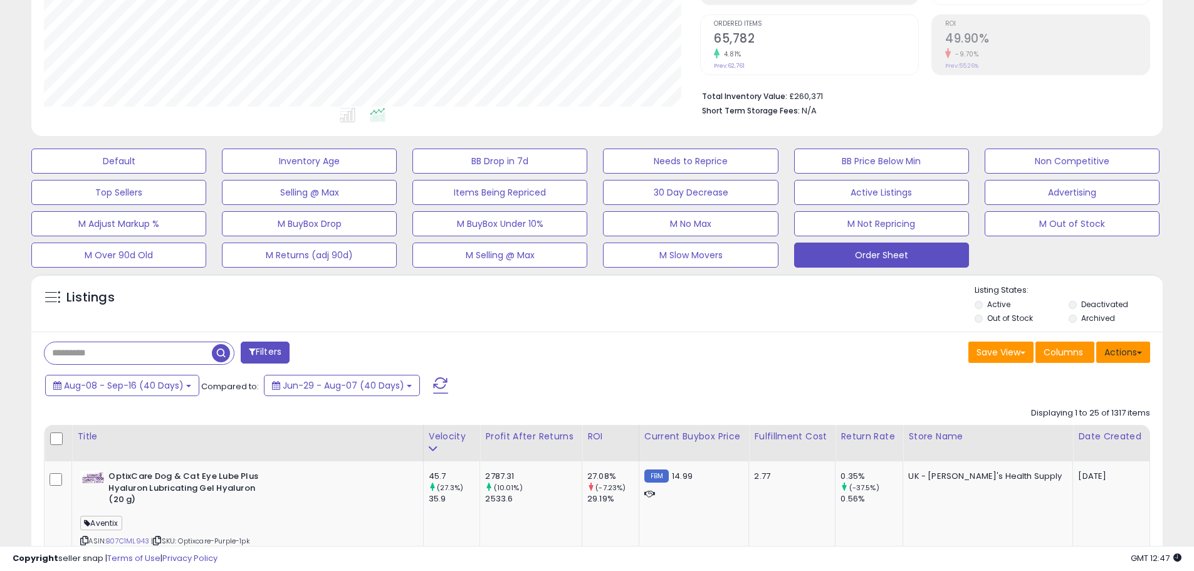
click at [1111, 352] on button "Actions" at bounding box center [1124, 352] width 54 height 21
click at [1082, 408] on link "Export Visible Columns" at bounding box center [1072, 410] width 137 height 19
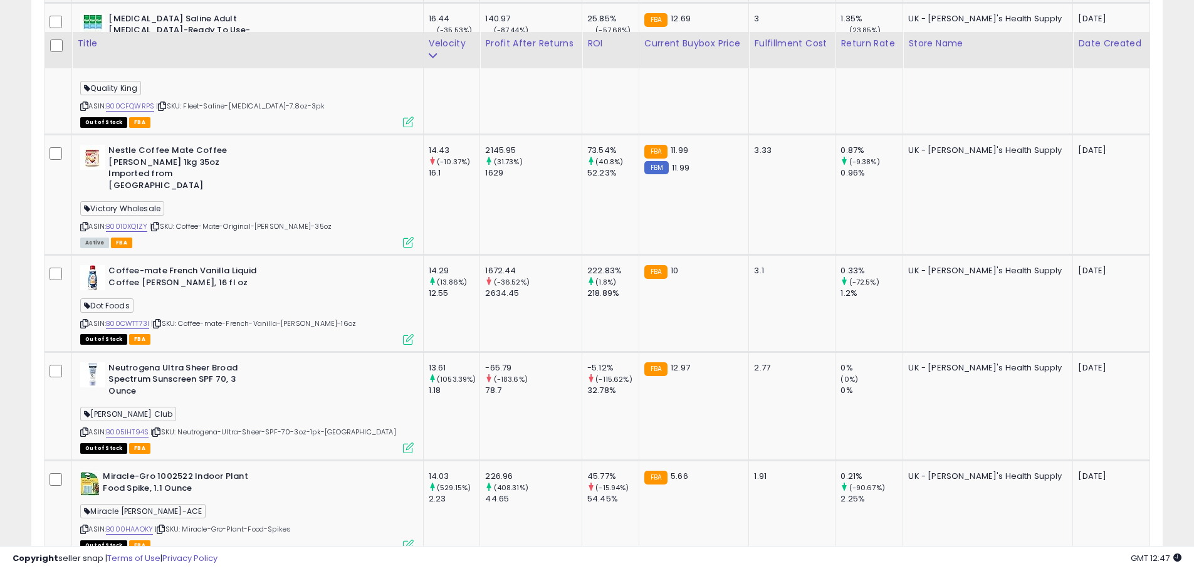
scroll to position [1689, 0]
